Goal: Book appointment/travel/reservation

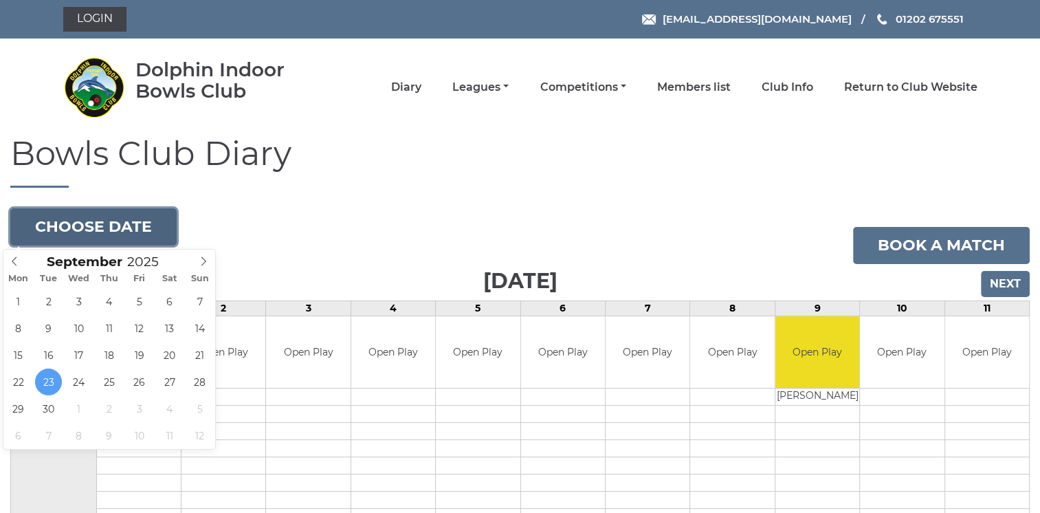
click at [143, 231] on button "Choose date" at bounding box center [93, 226] width 166 height 37
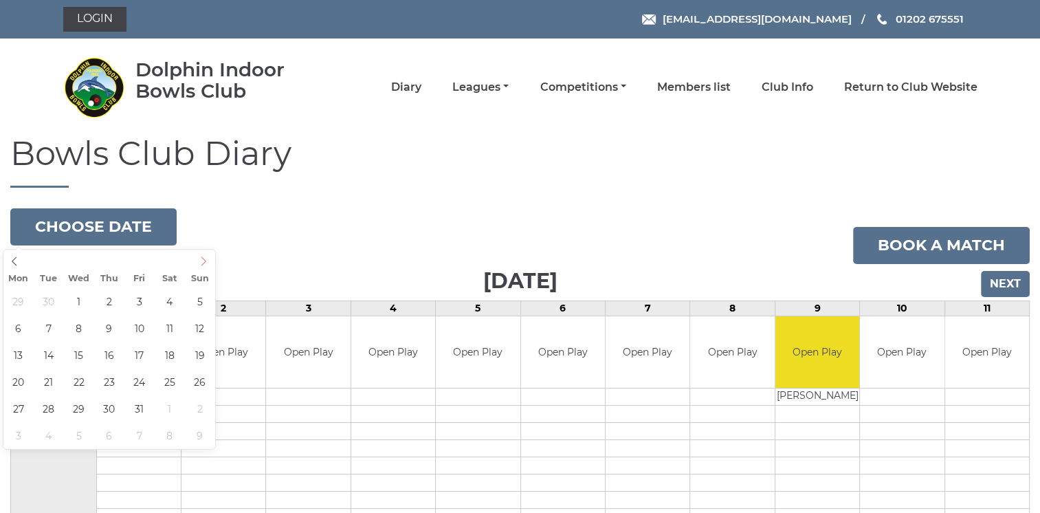
click at [203, 260] on icon at bounding box center [204, 261] width 10 height 10
type input "[DATE]"
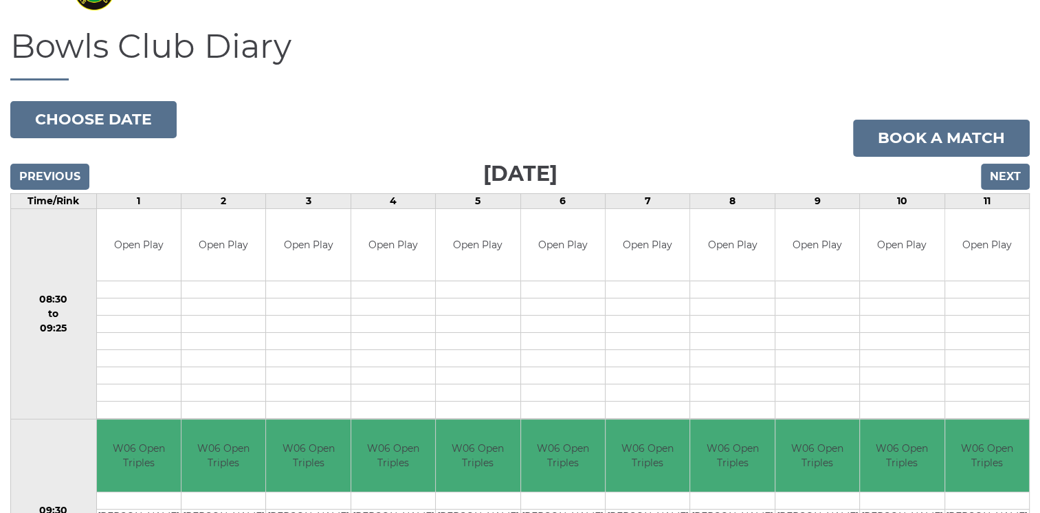
scroll to position [109, 0]
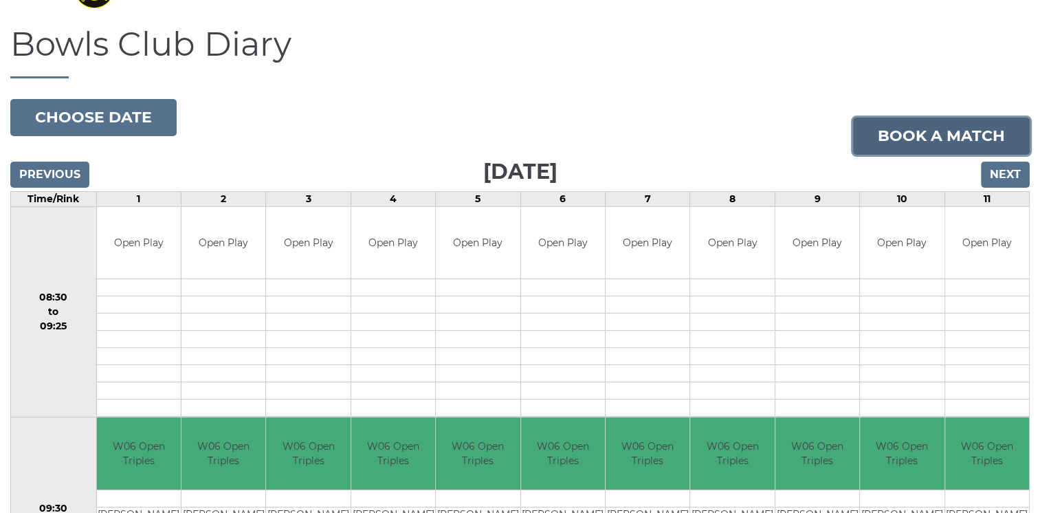
click at [959, 129] on link "Book a match" at bounding box center [941, 135] width 177 height 37
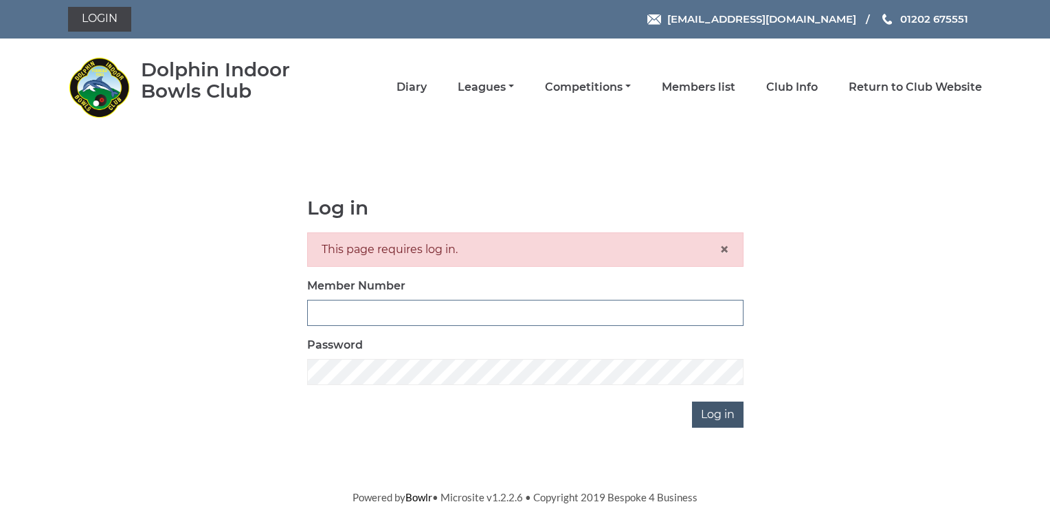
type input "3572"
click at [719, 405] on input "Log in" at bounding box center [718, 414] width 52 height 26
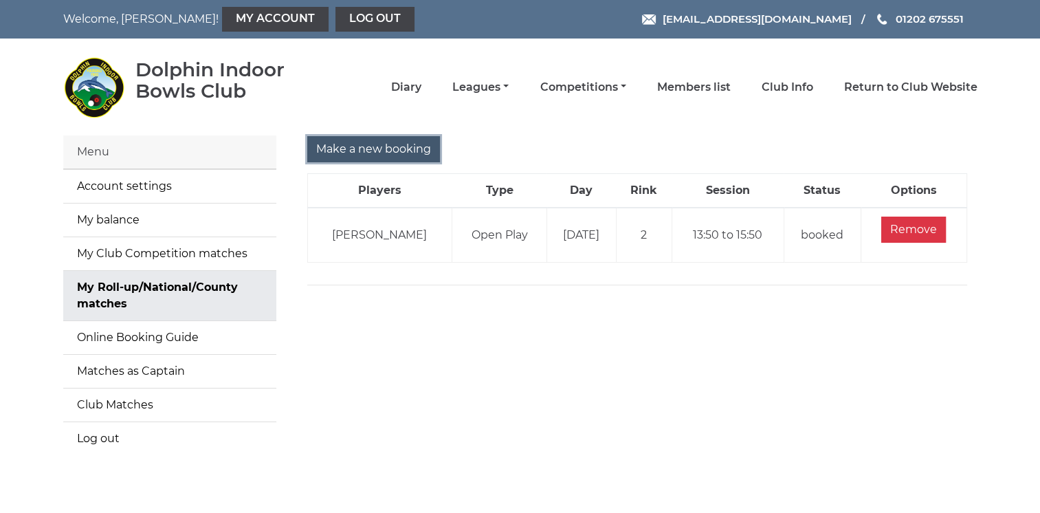
click at [394, 149] on input "Make a new booking" at bounding box center [373, 149] width 133 height 26
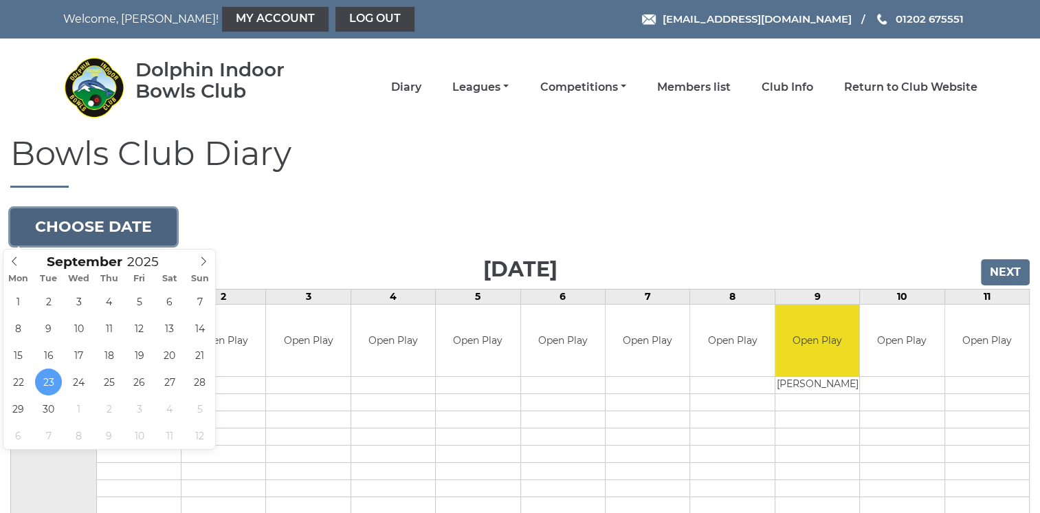
click at [121, 218] on button "Choose date" at bounding box center [93, 226] width 166 height 37
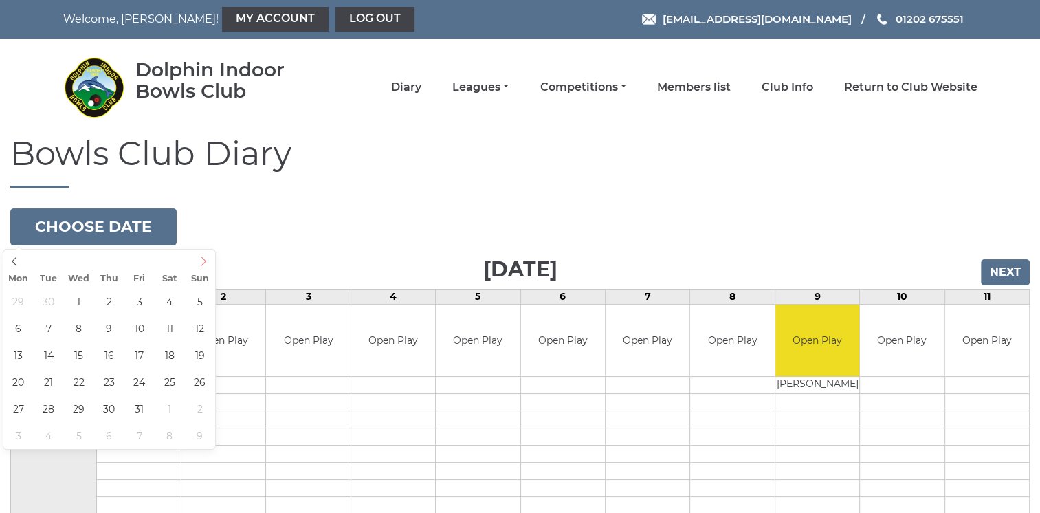
click at [203, 258] on icon at bounding box center [203, 260] width 5 height 9
type input "2025-10-07"
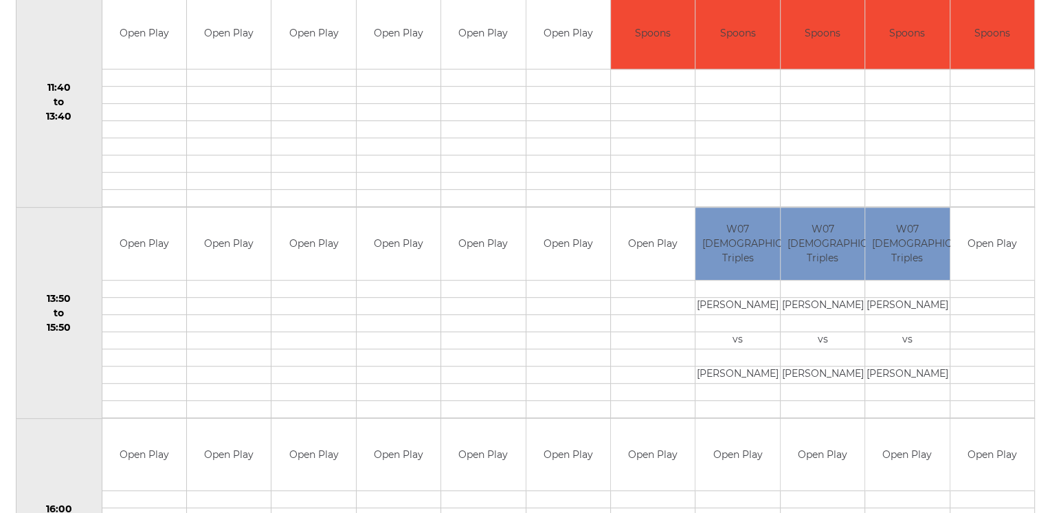
scroll to position [741, 0]
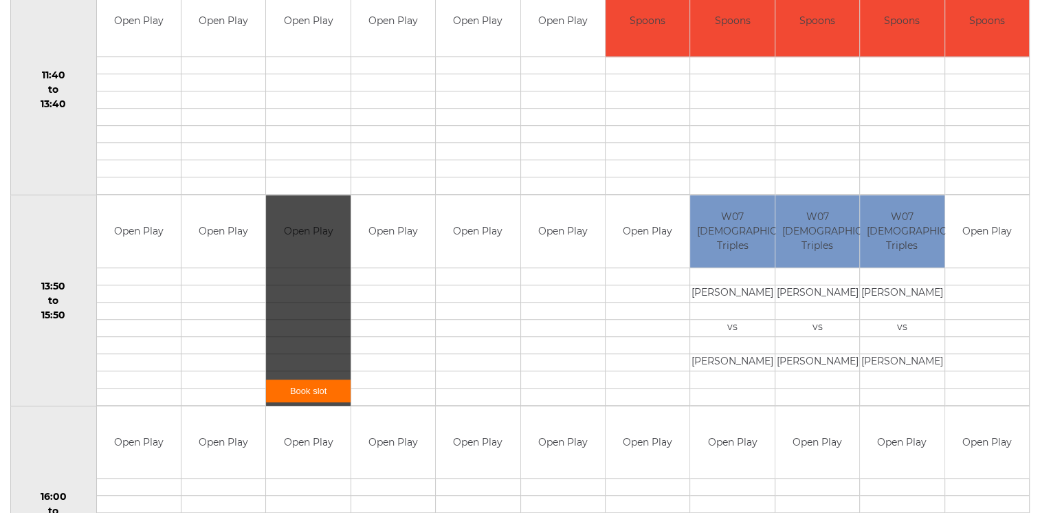
click at [315, 384] on link "Book slot" at bounding box center [308, 390] width 84 height 23
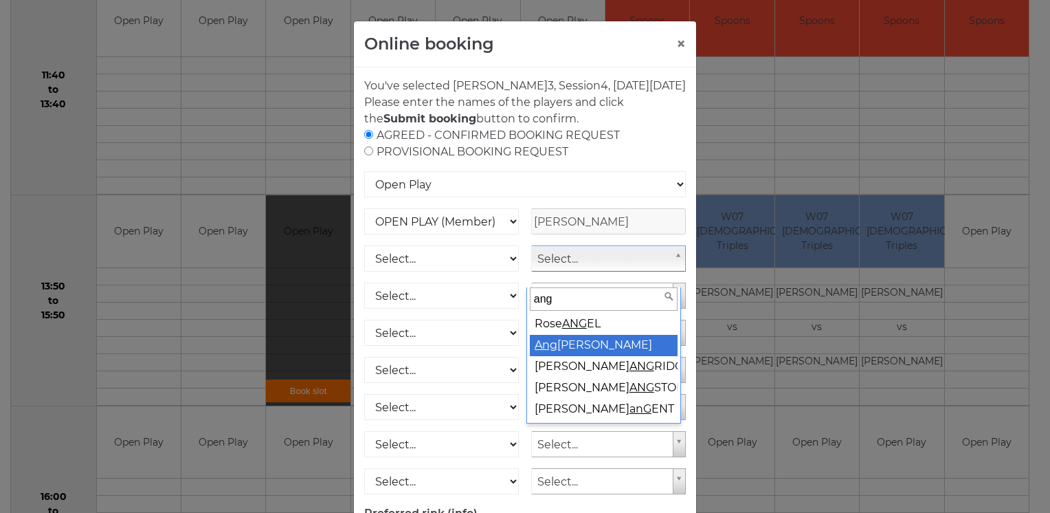
type input "ang"
select select "1586"
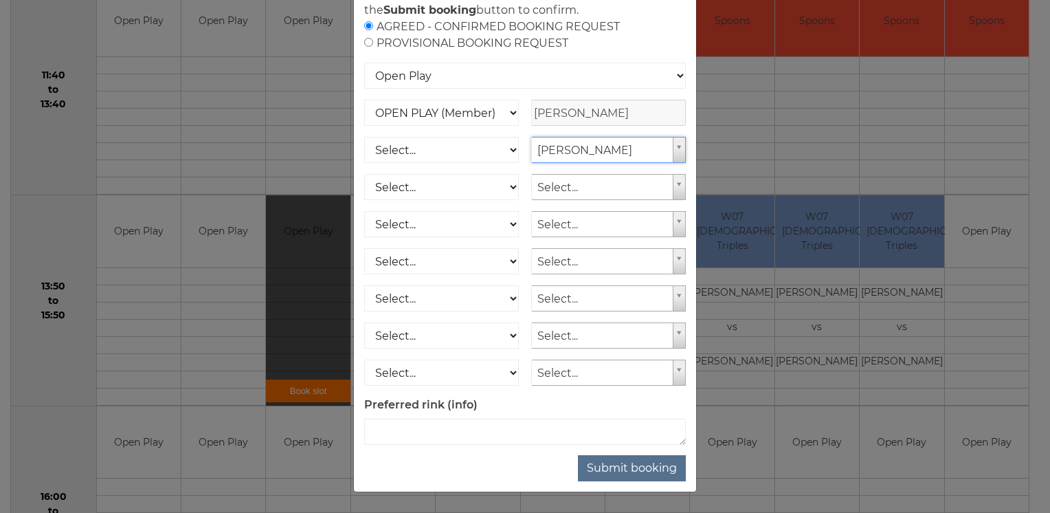
scroll to position [124, 0]
click at [629, 465] on button "Submit booking" at bounding box center [632, 468] width 108 height 26
click at [476, 175] on select "Select... OPEN PLAY (Member) OPEN PLAY (Visitor) SPOONS (Member) SPOONS (Visito…" at bounding box center [441, 187] width 155 height 26
select select "1_12"
click at [364, 174] on select "Select... OPEN PLAY (Member) OPEN PLAY (Visitor) SPOONS (Member) SPOONS (Visito…" at bounding box center [441, 187] width 155 height 26
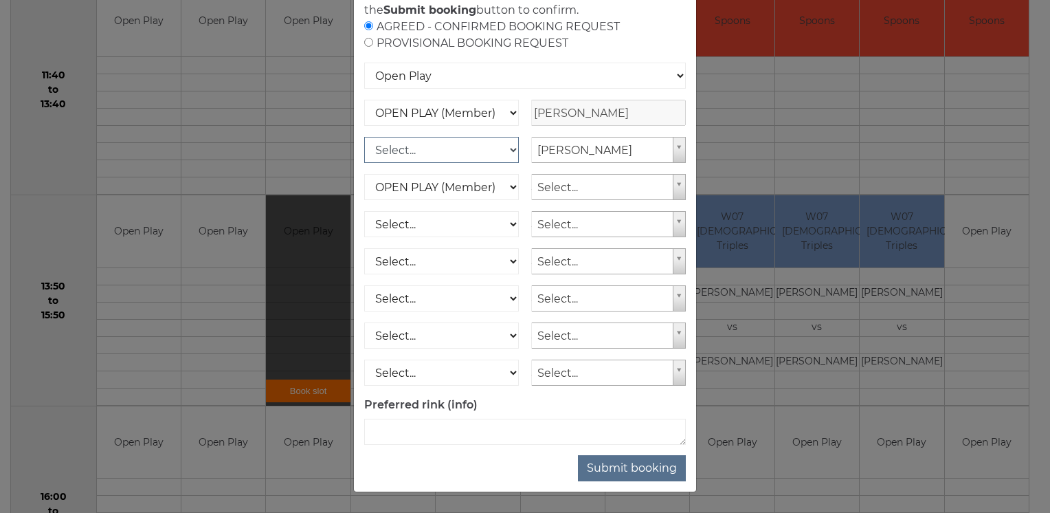
click at [464, 150] on select "Select... OPEN PLAY (Member) OPEN PLAY (Visitor) SPOONS (Member) SPOONS (Visito…" at bounding box center [441, 150] width 155 height 26
select select "1_12"
click at [364, 137] on select "Select... OPEN PLAY (Member) OPEN PLAY (Visitor) SPOONS (Member) SPOONS (Visito…" at bounding box center [441, 150] width 155 height 26
click at [438, 188] on select "Select... OPEN PLAY (Member) OPEN PLAY (Visitor) SPOONS (Member) SPOONS (Visito…" at bounding box center [441, 187] width 155 height 26
click at [504, 187] on select "Select... OPEN PLAY (Member) OPEN PLAY (Visitor) SPOONS (Member) SPOONS (Visito…" at bounding box center [441, 187] width 155 height 26
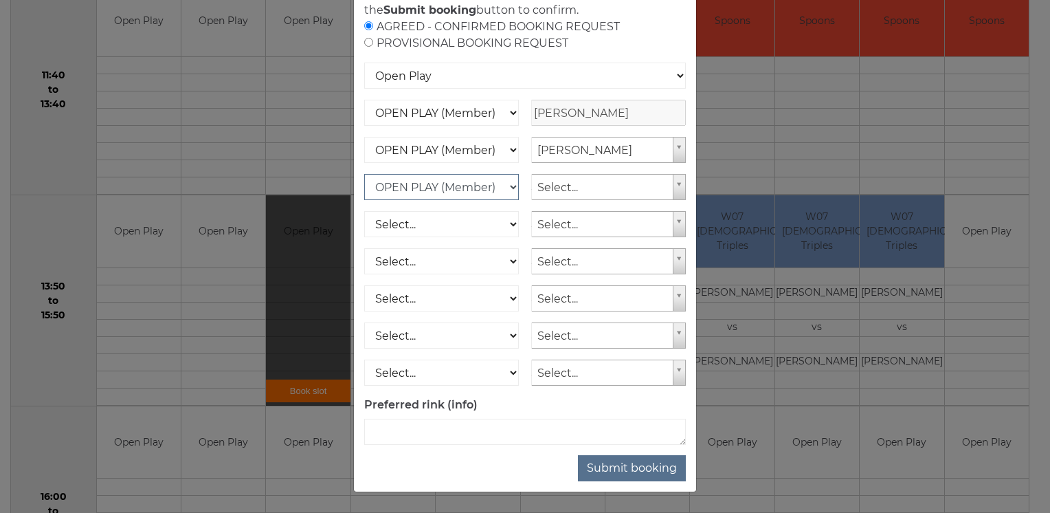
click at [504, 187] on select "Select... OPEN PLAY (Member) OPEN PLAY (Visitor) SPOONS (Member) SPOONS (Visito…" at bounding box center [441, 187] width 155 height 26
select select "0_17"
click at [364, 174] on select "Select... OPEN PLAY (Member) OPEN PLAY (Visitor) SPOONS (Member) SPOONS (Visito…" at bounding box center [441, 187] width 155 height 26
click at [505, 183] on select "Select... OPEN PLAY (Member) OPEN PLAY (Visitor) SPOONS (Member) SPOONS (Visito…" at bounding box center [441, 187] width 155 height 26
click at [669, 188] on input "text" at bounding box center [608, 187] width 155 height 26
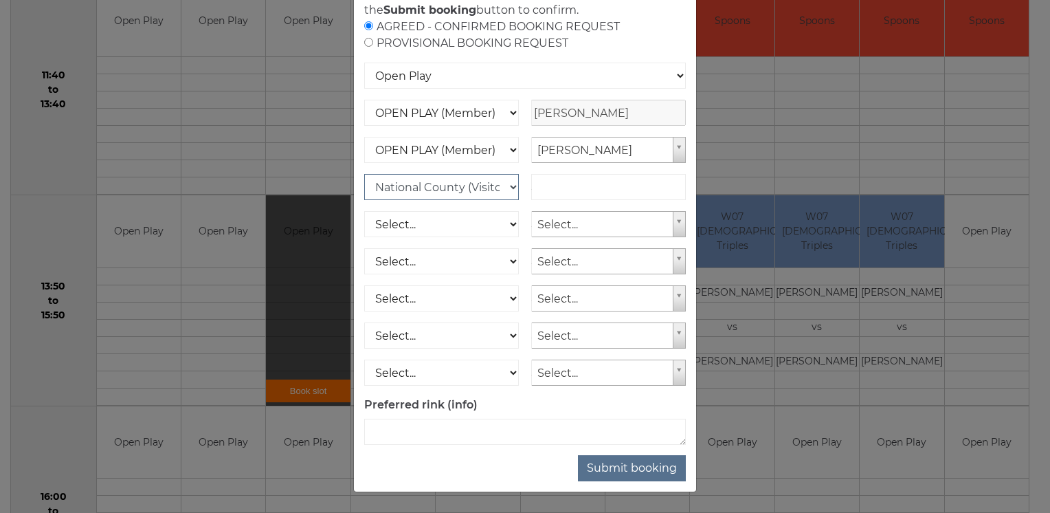
click at [496, 182] on select "Select... OPEN PLAY (Member) OPEN PLAY (Visitor) SPOONS (Member) SPOONS (Visito…" at bounding box center [441, 187] width 155 height 26
click at [500, 182] on select "Select... OPEN PLAY (Member) OPEN PLAY (Visitor) SPOONS (Member) SPOONS (Visito…" at bounding box center [441, 187] width 155 height 26
click at [518, 166] on form "AGREED - CONFIRMED BOOKING REQUEST PROVISIONAL BOOKING REQUEST Open Play Nation…" at bounding box center [525, 232] width 322 height 426
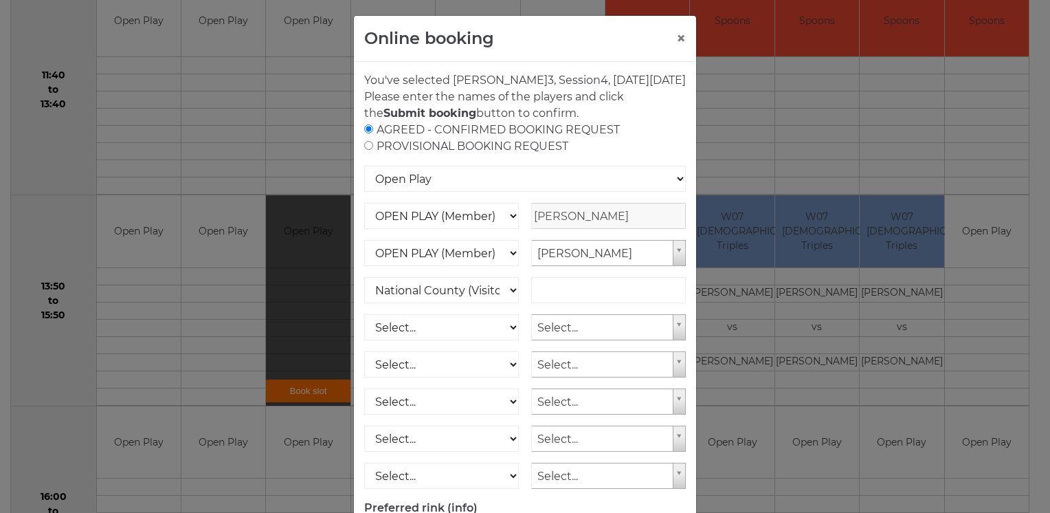
scroll to position [0, 0]
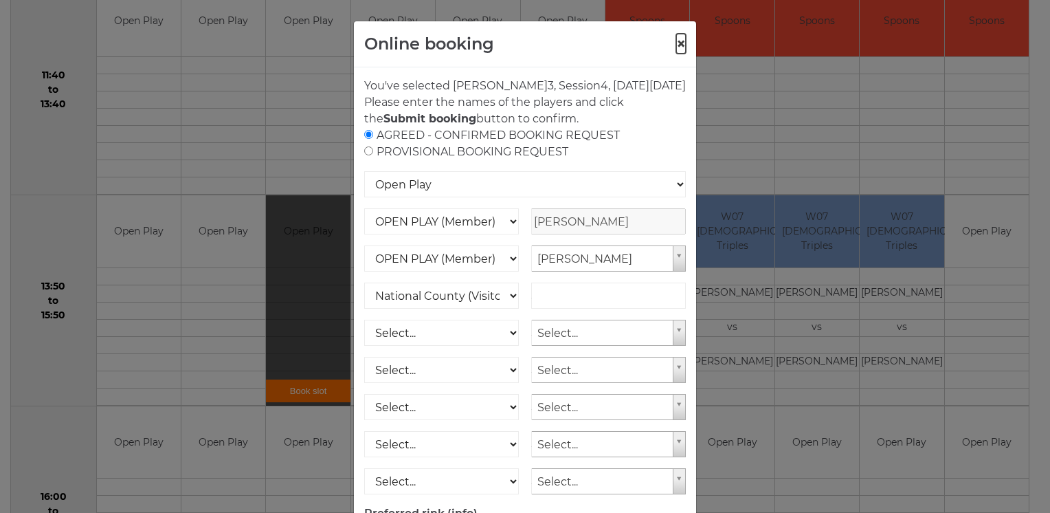
click at [677, 41] on button "×" at bounding box center [681, 44] width 10 height 16
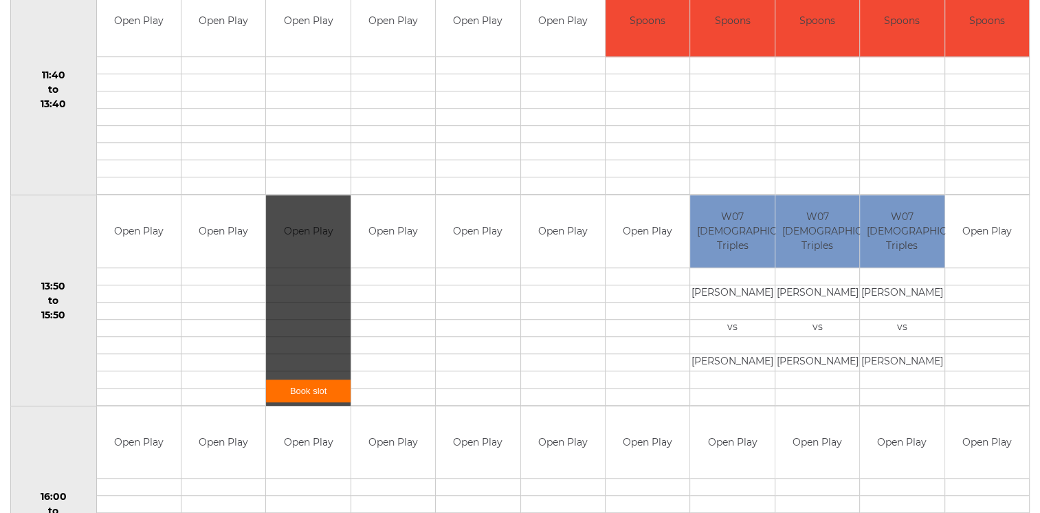
click at [311, 386] on link "Book slot" at bounding box center [308, 390] width 84 height 23
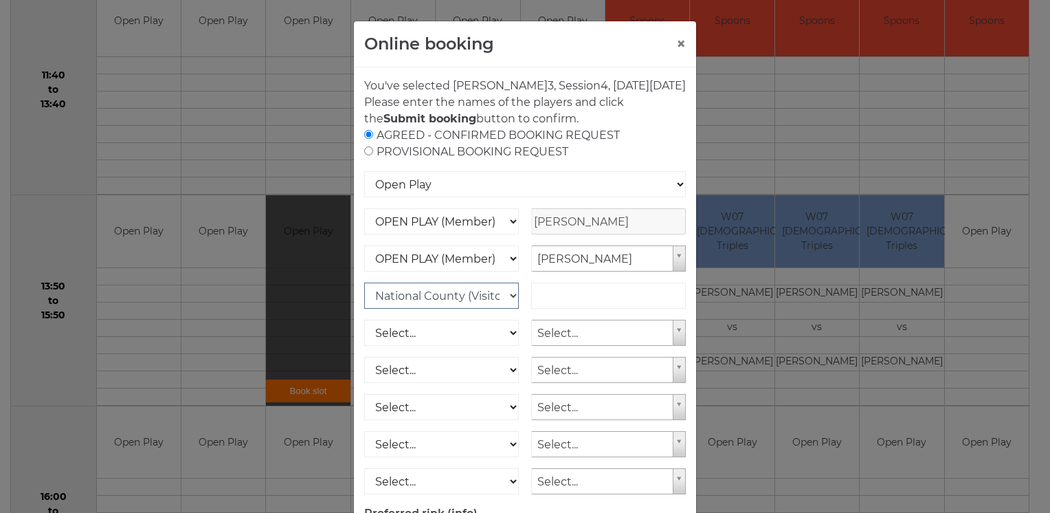
click at [364, 309] on select "Select... OPEN PLAY (Member) OPEN PLAY (Visitor) SPOONS (Member) SPOONS (Visito…" at bounding box center [441, 295] width 155 height 26
select select
click at [364, 298] on select "Select... OPEN PLAY (Member) OPEN PLAY (Visitor) SPOONS (Member) SPOONS (Visito…" at bounding box center [441, 295] width 155 height 26
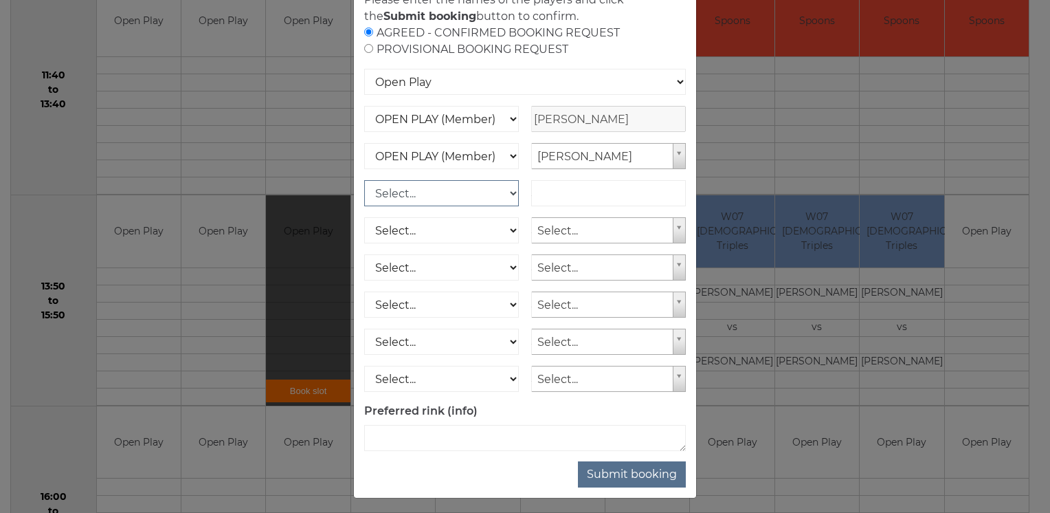
scroll to position [124, 0]
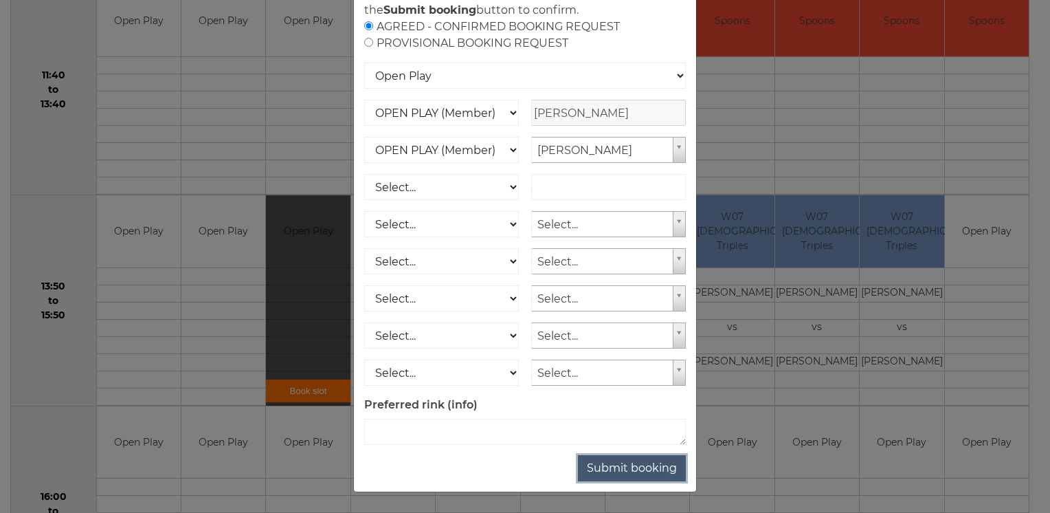
click at [646, 466] on button "Submit booking" at bounding box center [632, 468] width 108 height 26
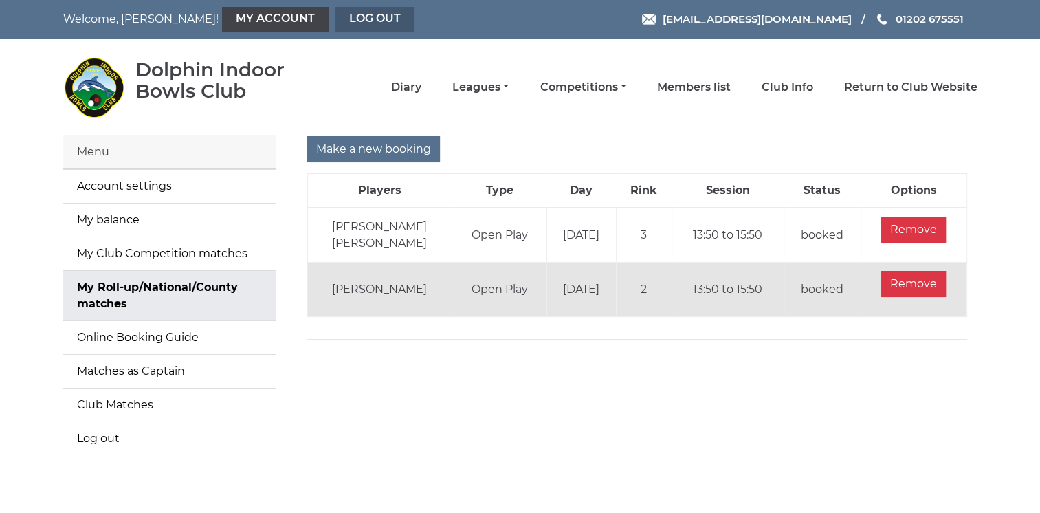
click at [335, 14] on link "Log out" at bounding box center [374, 19] width 79 height 25
